Goal: Task Accomplishment & Management: Complete application form

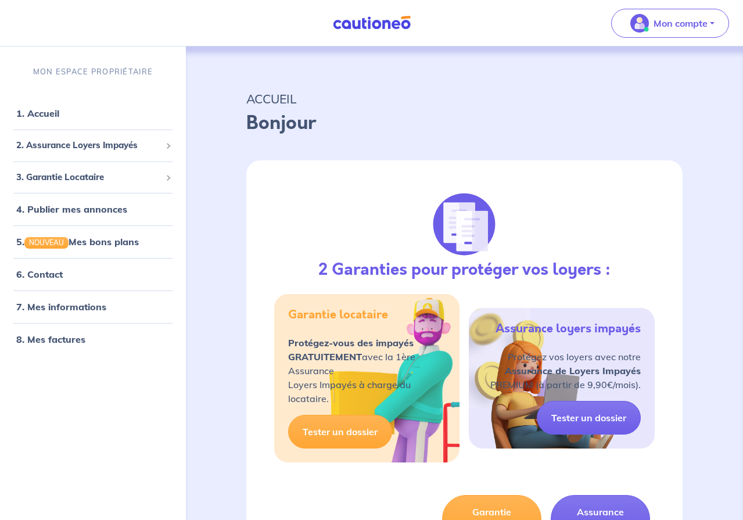
select select "FR"
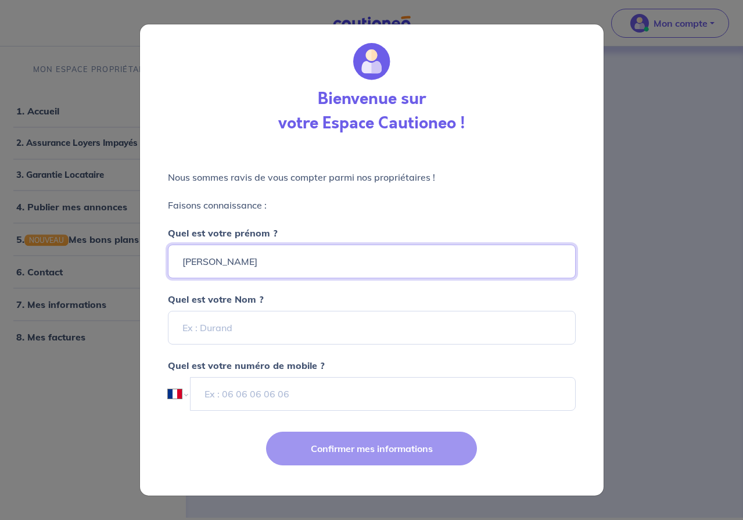
type input "[PERSON_NAME]"
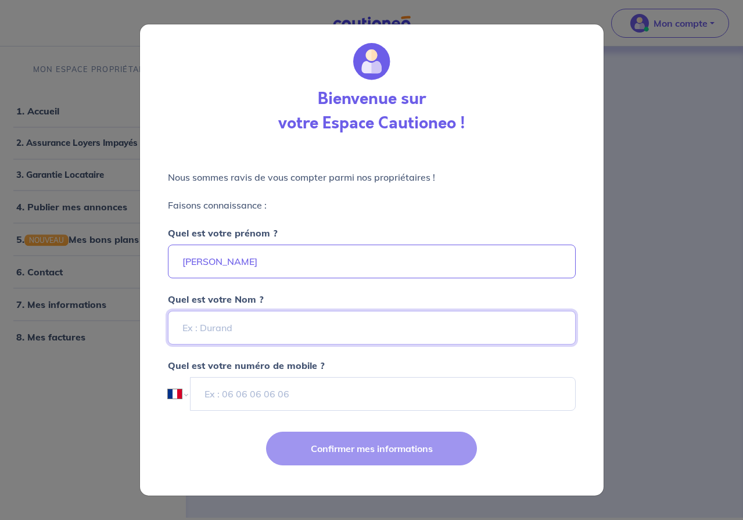
click at [195, 329] on input "Quel est votre Nom ?" at bounding box center [372, 328] width 408 height 34
type input "[PERSON_NAME]"
click at [267, 393] on input "tel" at bounding box center [383, 394] width 385 height 34
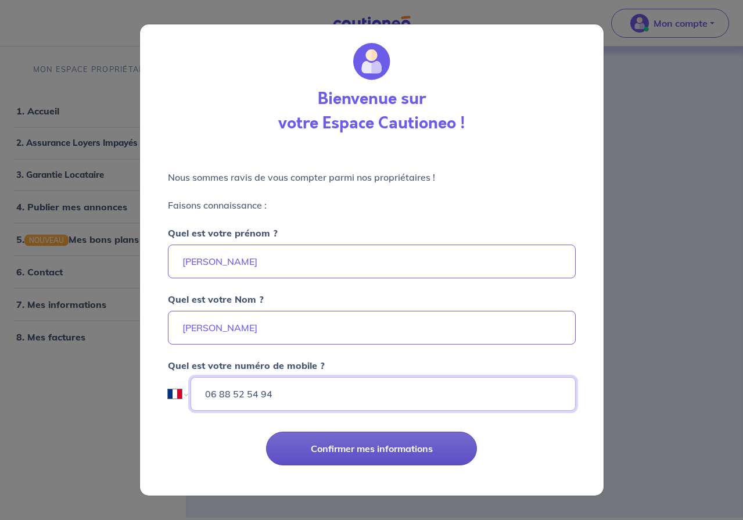
type input "06 88 52 54 94"
click at [385, 446] on button "Confirmer mes informations" at bounding box center [371, 449] width 211 height 34
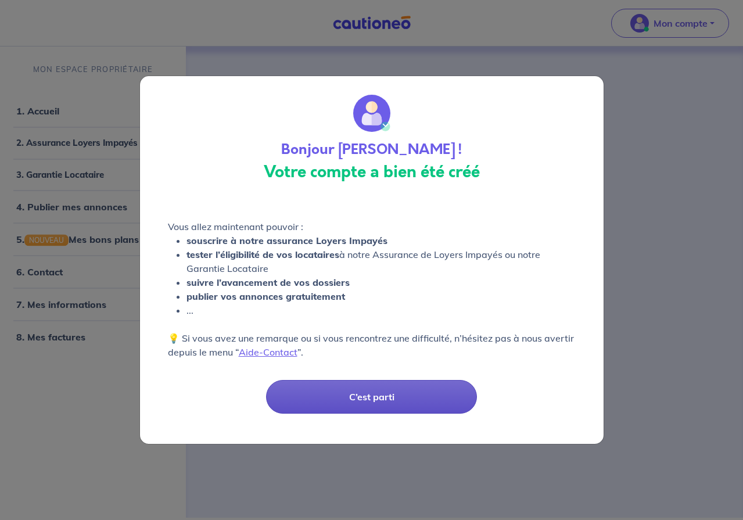
click at [372, 398] on button "C’est parti" at bounding box center [371, 397] width 211 height 34
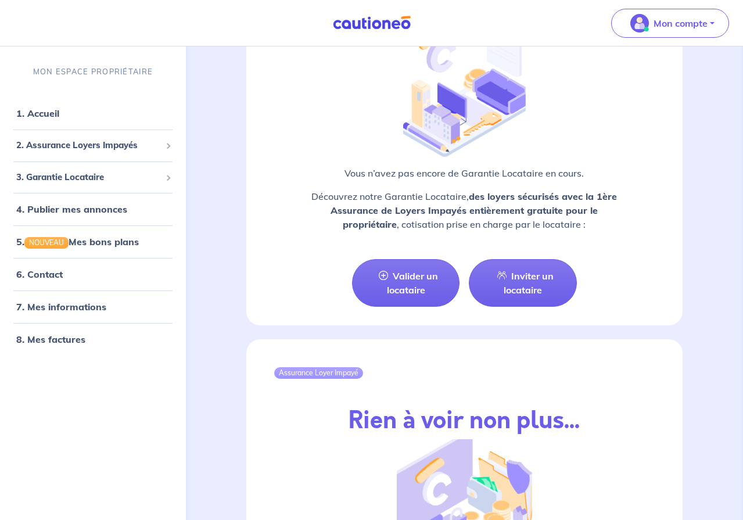
scroll to position [1057, 0]
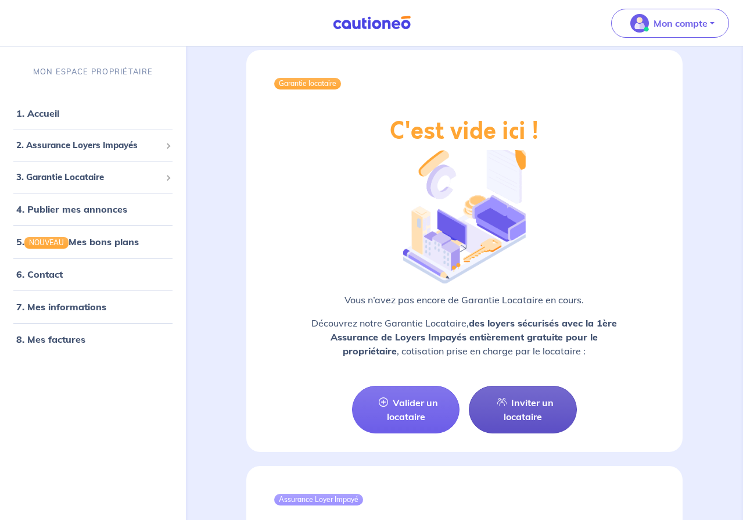
click at [532, 406] on link "Inviter un locataire" at bounding box center [522, 410] width 107 height 48
select select "FR"
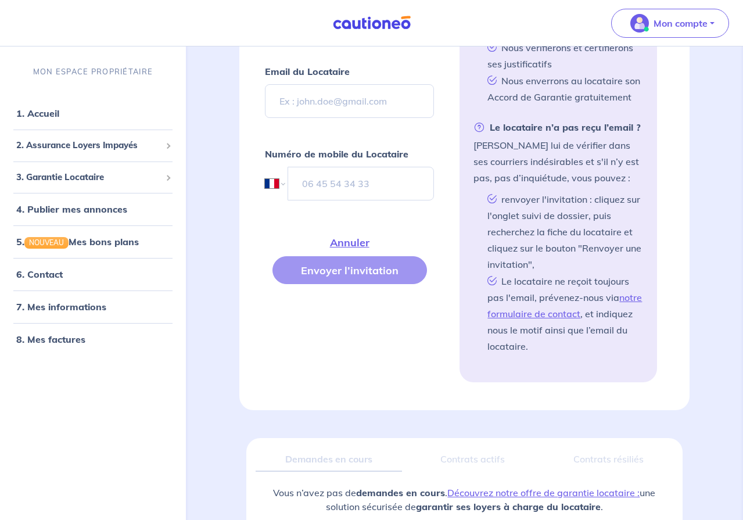
scroll to position [594, 0]
